Goal: Task Accomplishment & Management: Use online tool/utility

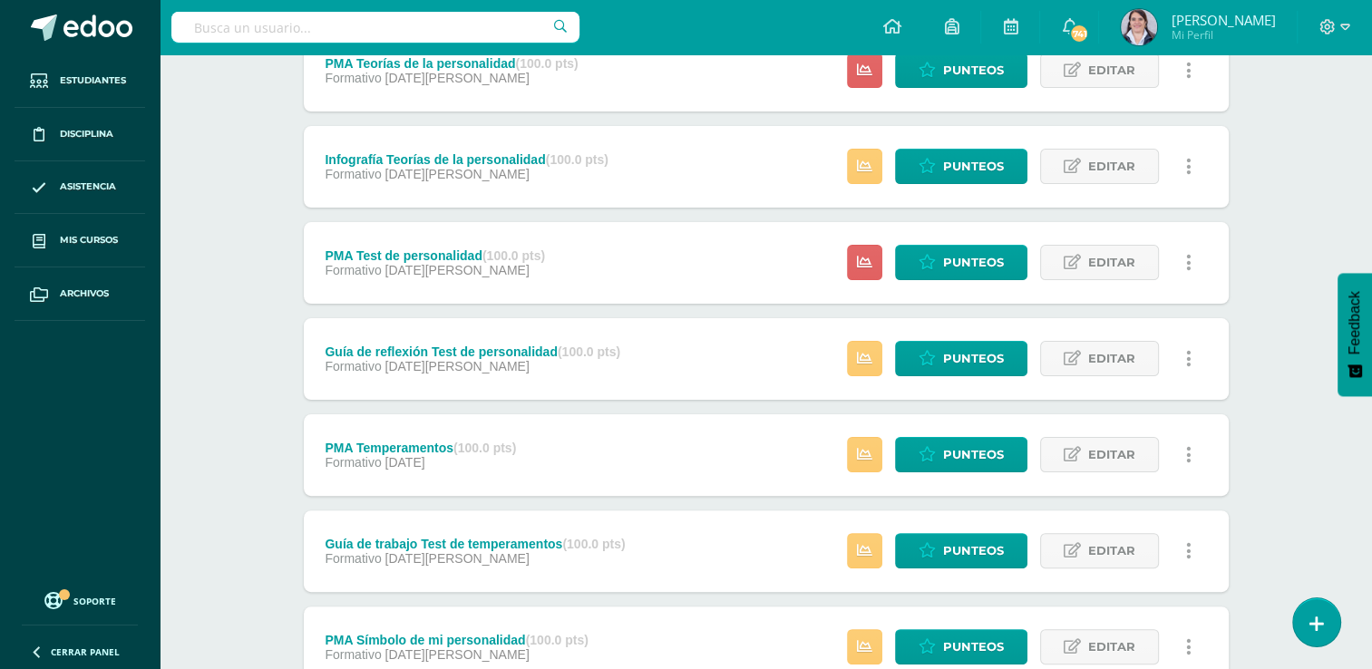
scroll to position [388, 0]
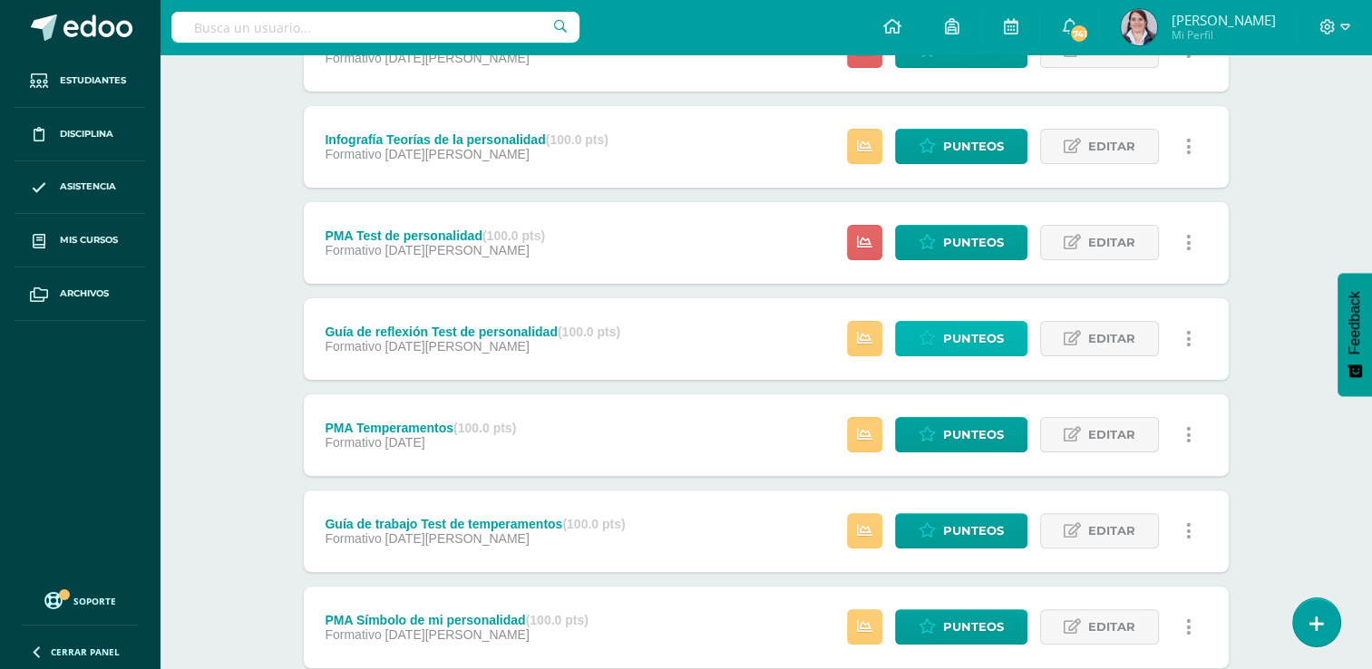
click at [976, 336] on span "Punteos" at bounding box center [973, 339] width 61 height 34
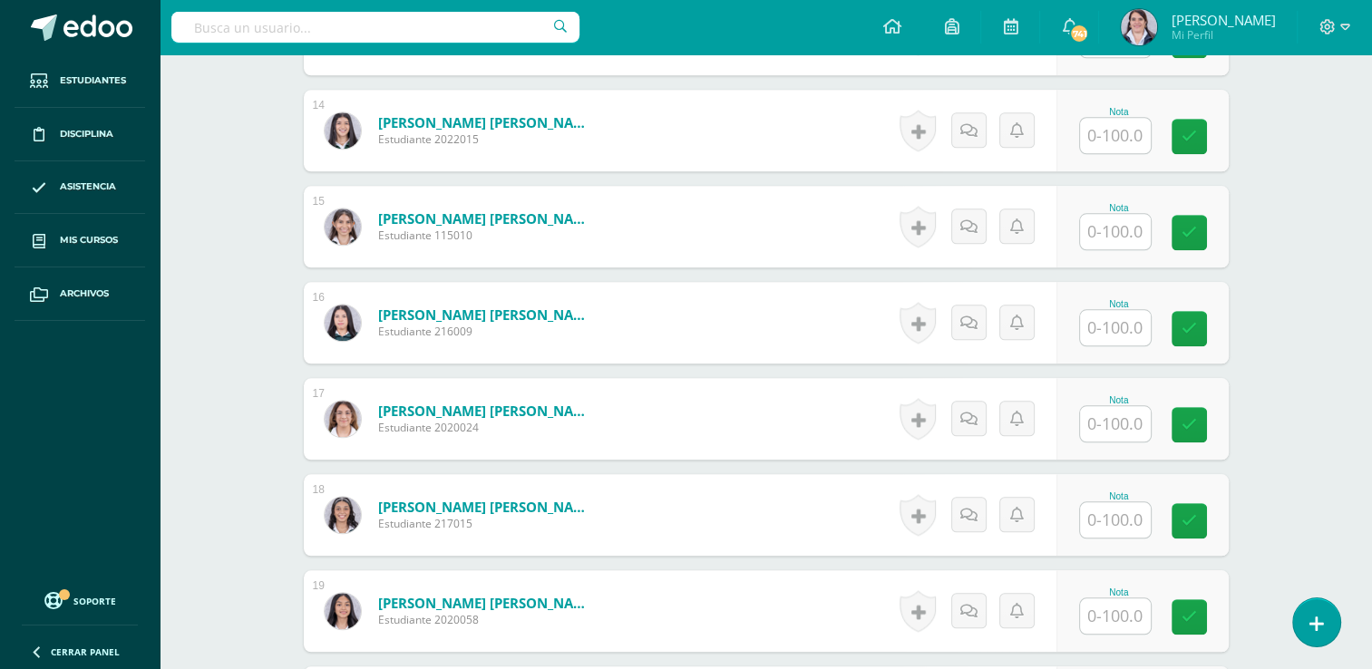
scroll to position [1756, 0]
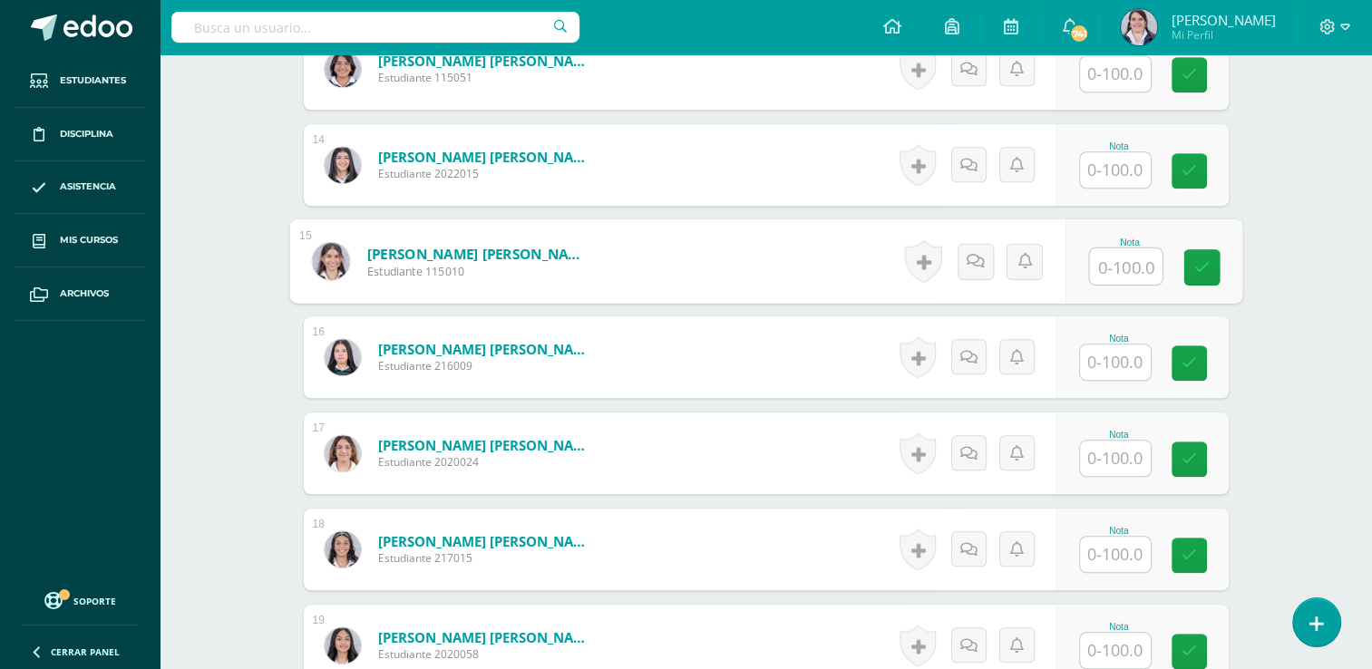
click at [1137, 260] on input "text" at bounding box center [1125, 267] width 73 height 36
type input "99"
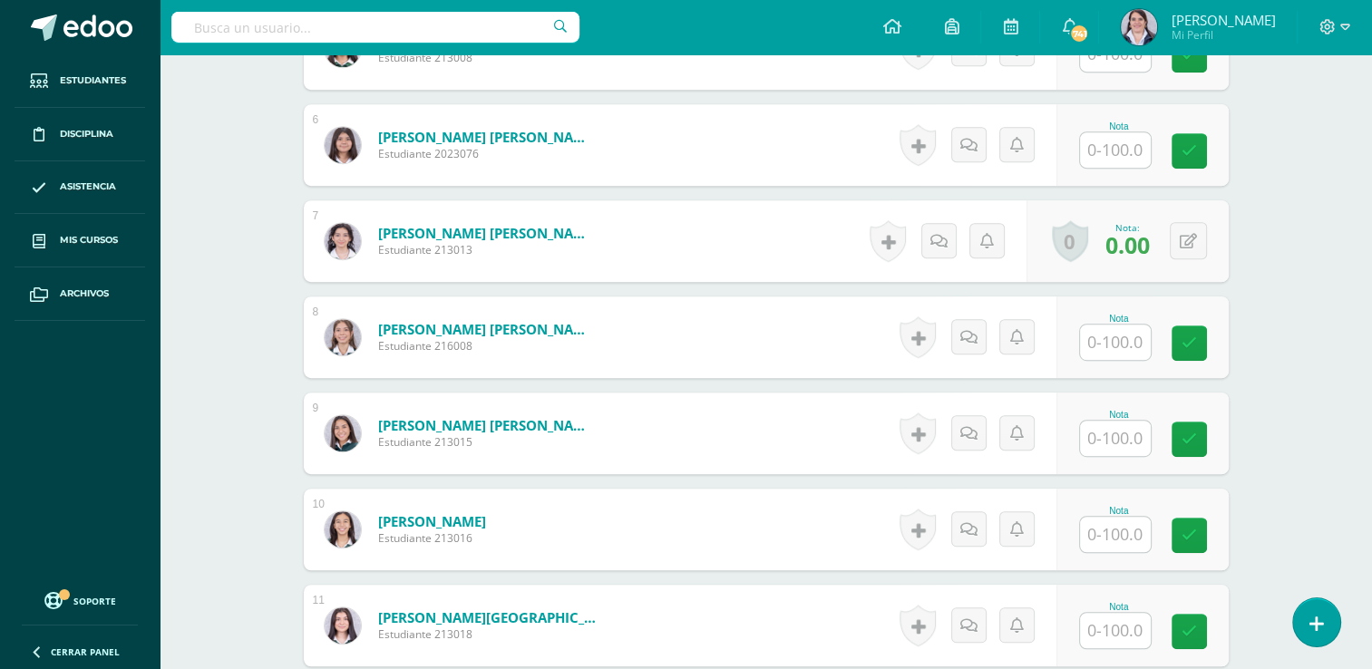
scroll to position [958, 0]
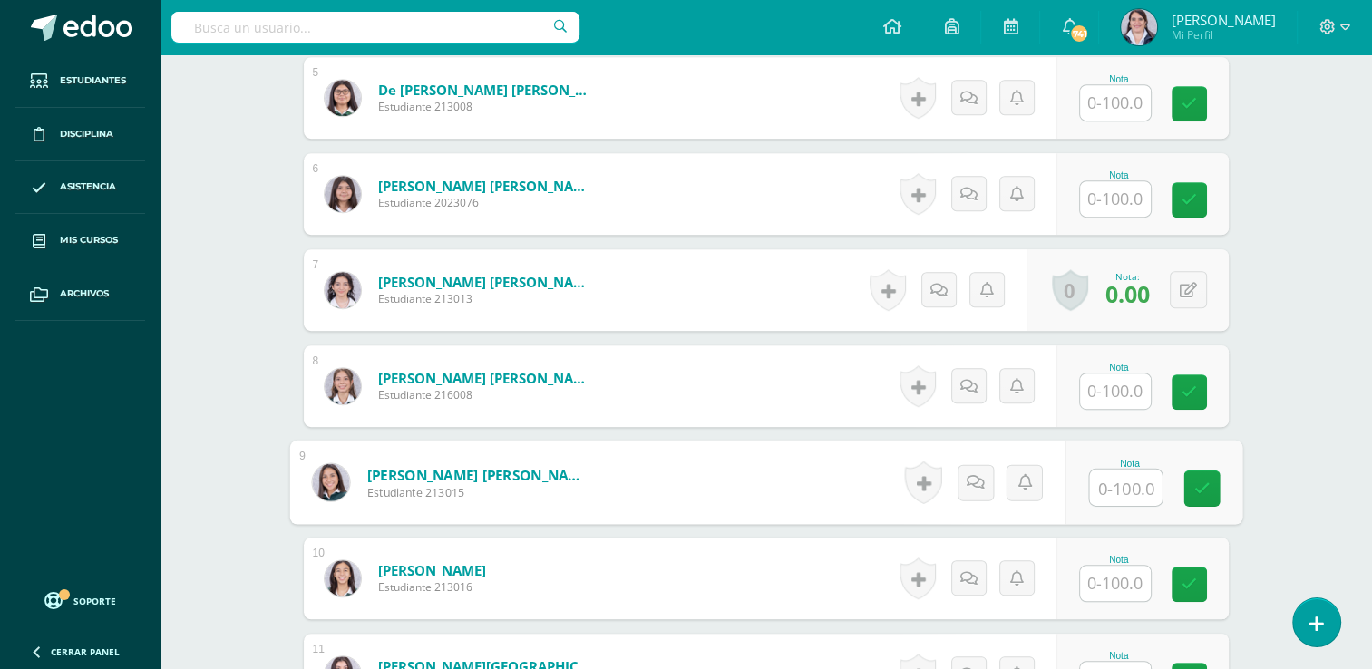
click at [1117, 481] on input "text" at bounding box center [1125, 488] width 73 height 36
type input "95"
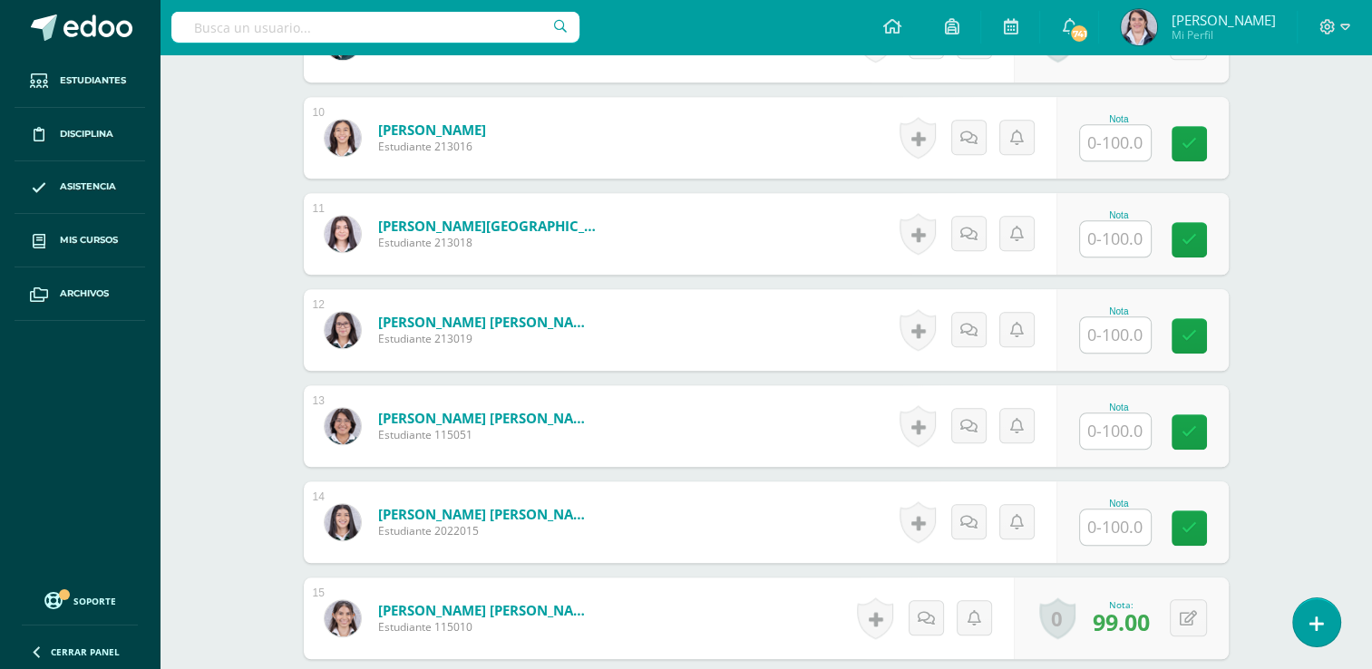
scroll to position [1400, 0]
click at [1085, 332] on input "text" at bounding box center [1115, 334] width 71 height 35
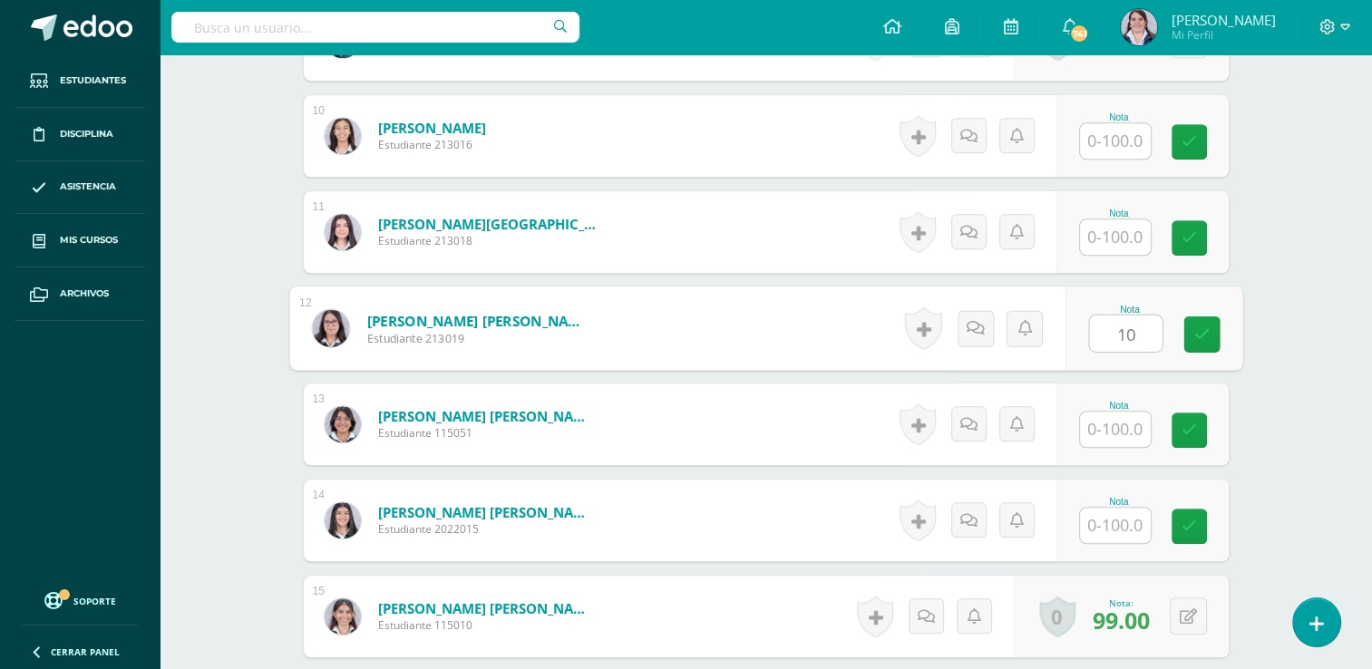
type input "100"
click at [1198, 330] on icon at bounding box center [1202, 334] width 16 height 15
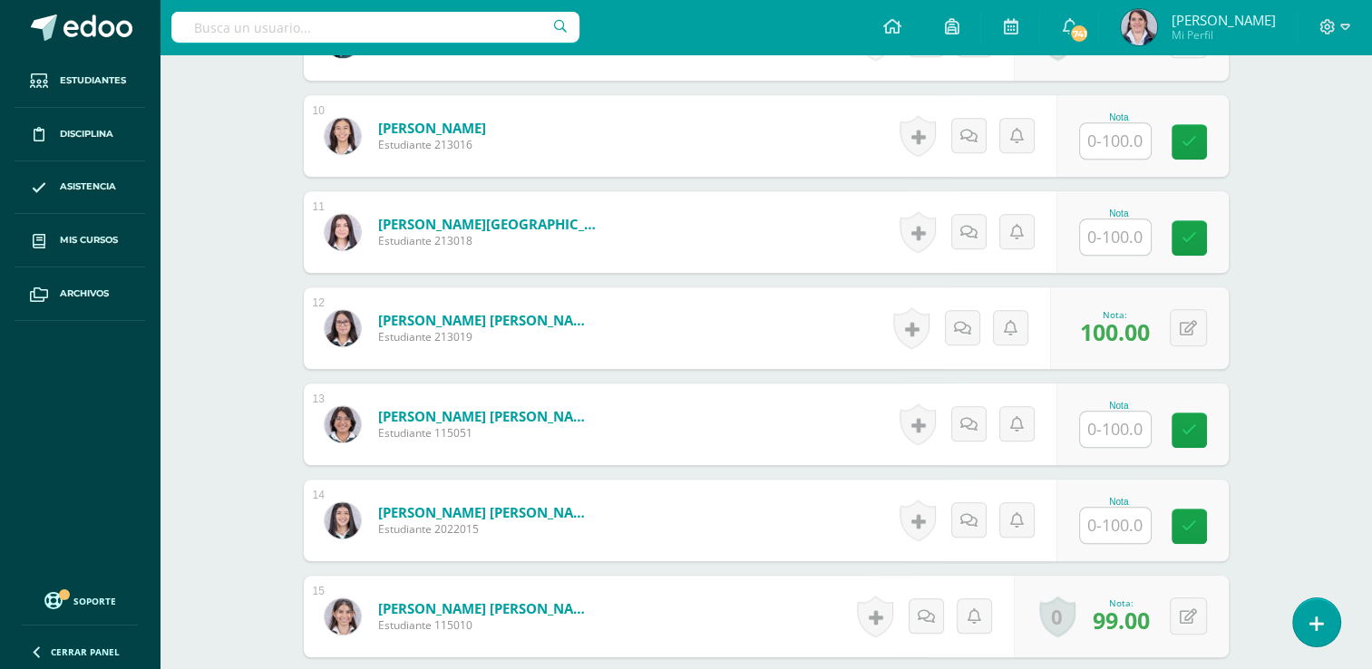
click at [1112, 522] on input "text" at bounding box center [1115, 525] width 71 height 35
type input "98"
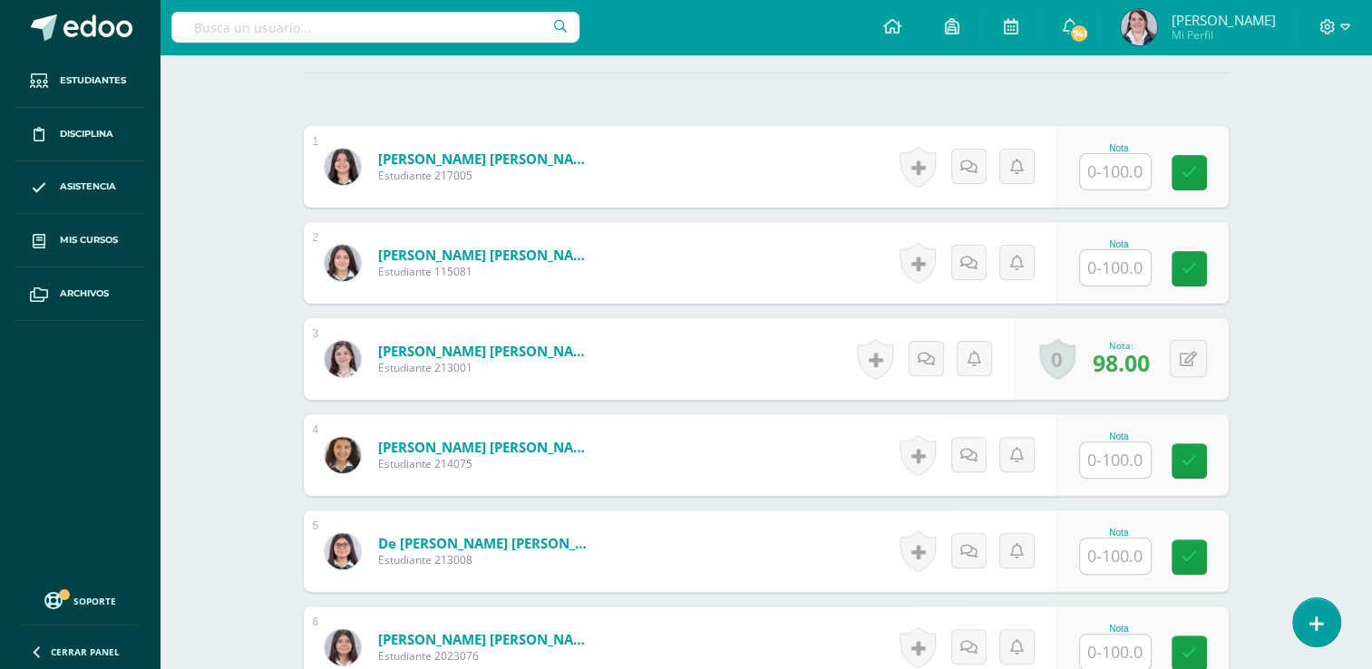
scroll to position [501, 0]
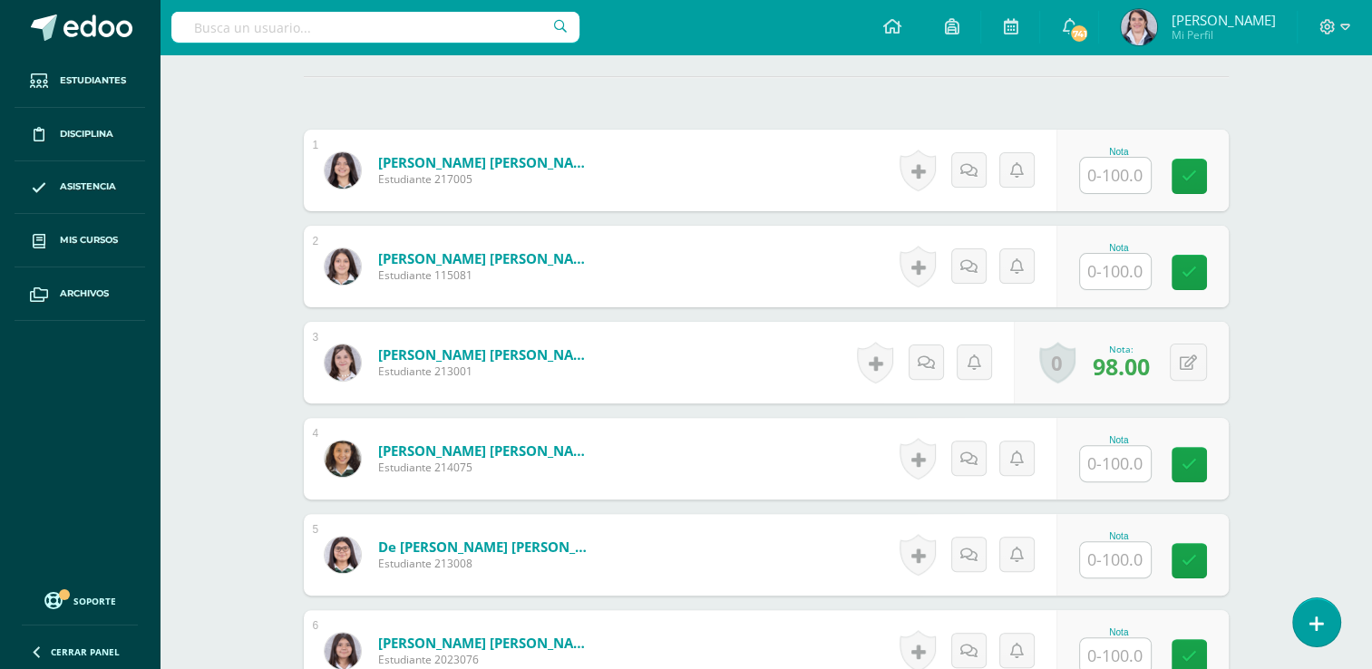
click at [1119, 268] on input "text" at bounding box center [1115, 271] width 71 height 35
type input "98"
click at [1195, 276] on icon at bounding box center [1202, 272] width 16 height 15
